Goal: Check status: Check status

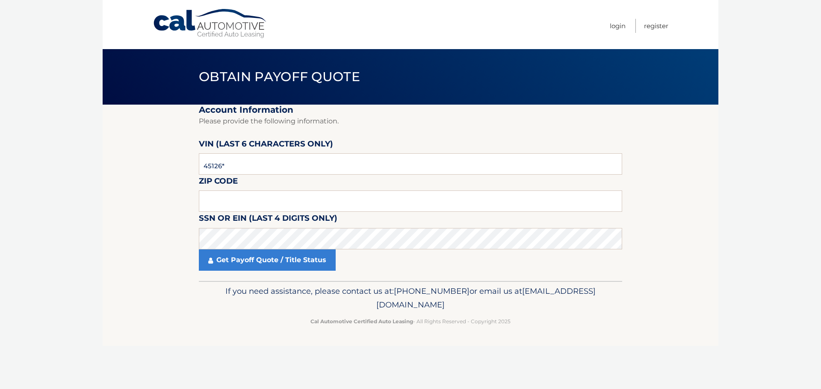
type input "451261"
click at [224, 201] on input "text" at bounding box center [410, 201] width 423 height 21
type input "11758"
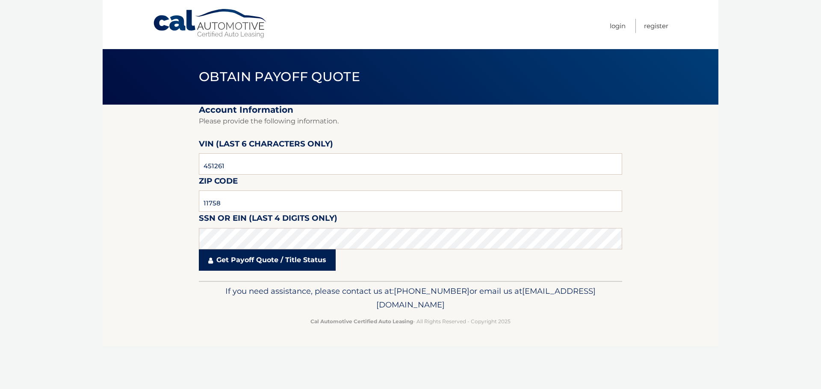
click at [265, 263] on link "Get Payoff Quote / Title Status" at bounding box center [267, 260] width 137 height 21
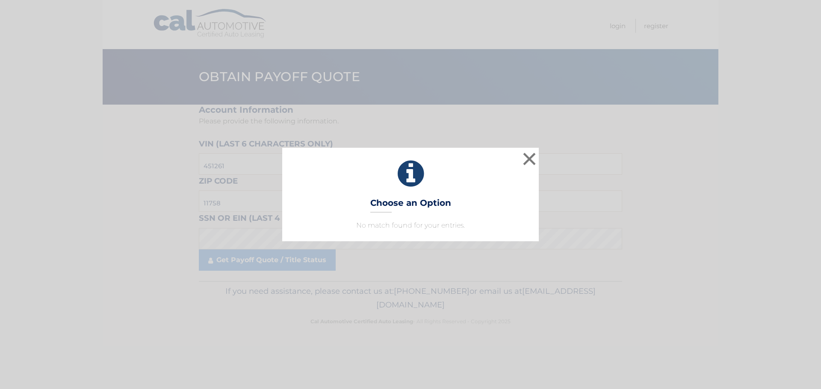
click at [236, 235] on div "× Choose an Option No match found for your entries. This is what you see on sec…" at bounding box center [410, 194] width 814 height 93
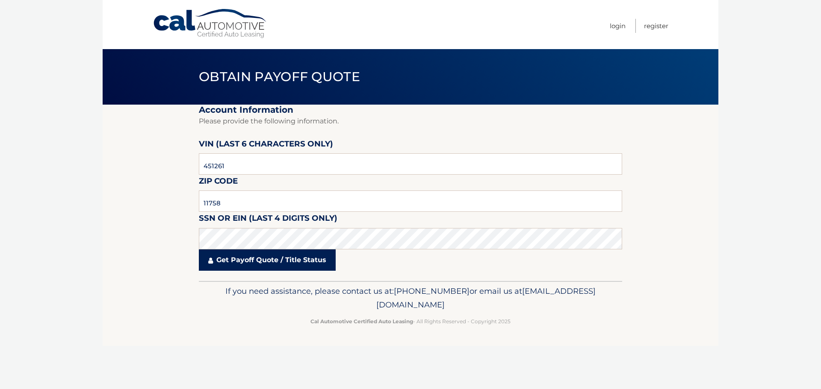
click at [298, 267] on link "Get Payoff Quote / Title Status" at bounding box center [267, 260] width 137 height 21
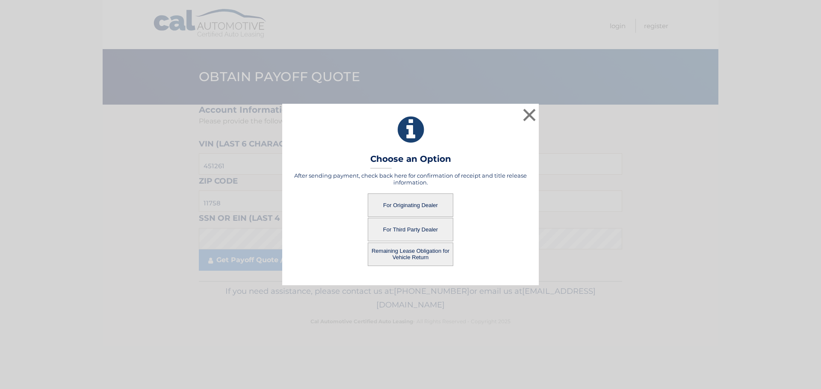
click at [430, 203] on button "For Originating Dealer" at bounding box center [410, 206] width 85 height 24
click at [411, 205] on button "For Originating Dealer" at bounding box center [410, 206] width 85 height 24
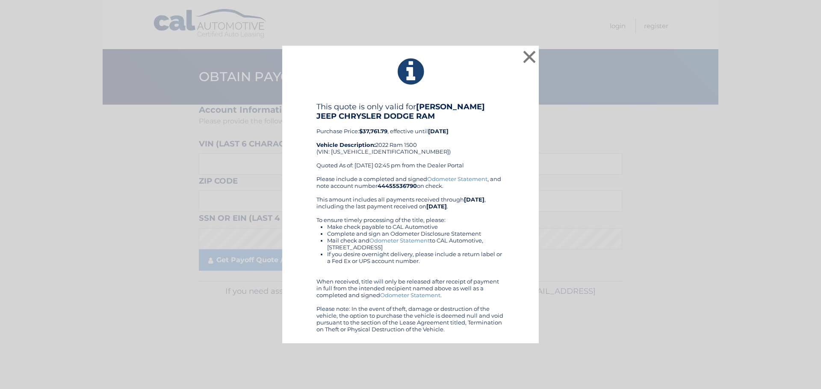
click at [376, 150] on div "This quote is only valid for [PERSON_NAME] JEEP CHRYSLER DODGE RAM Purchase Pri…" at bounding box center [410, 139] width 188 height 74
copy div "[US_VEHICLE_IDENTIFICATION_NUMBER]"
